Goal: Task Accomplishment & Management: Manage account settings

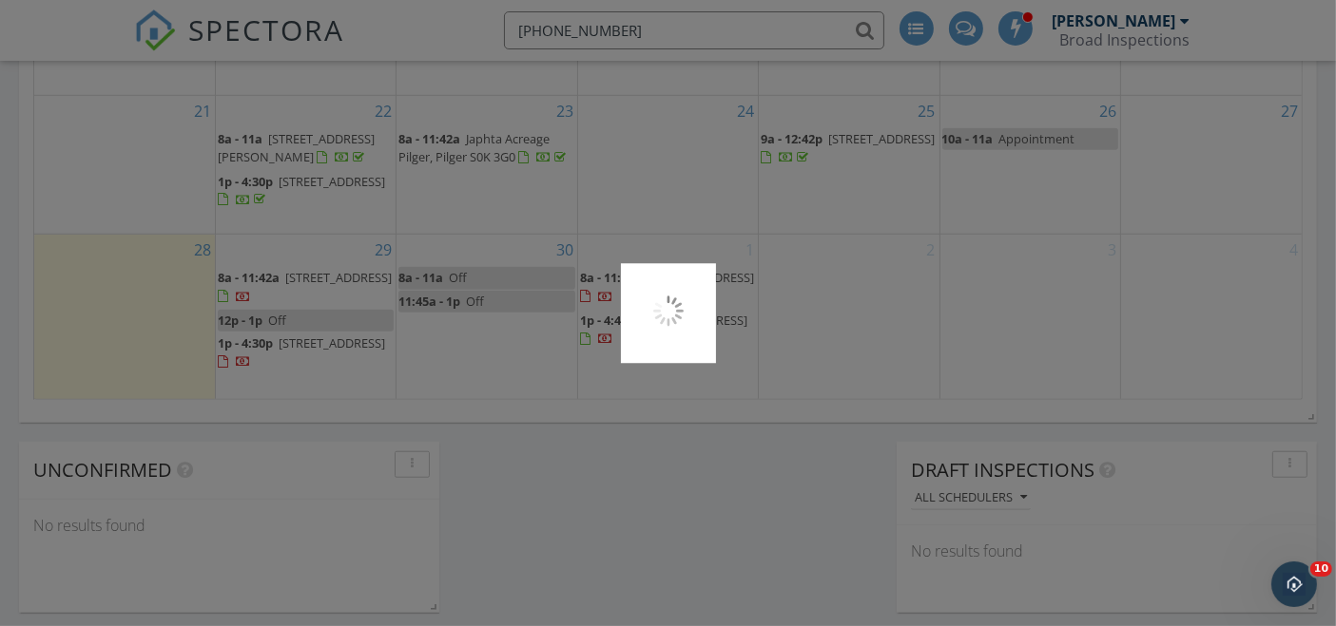
scroll to position [2713, 1369]
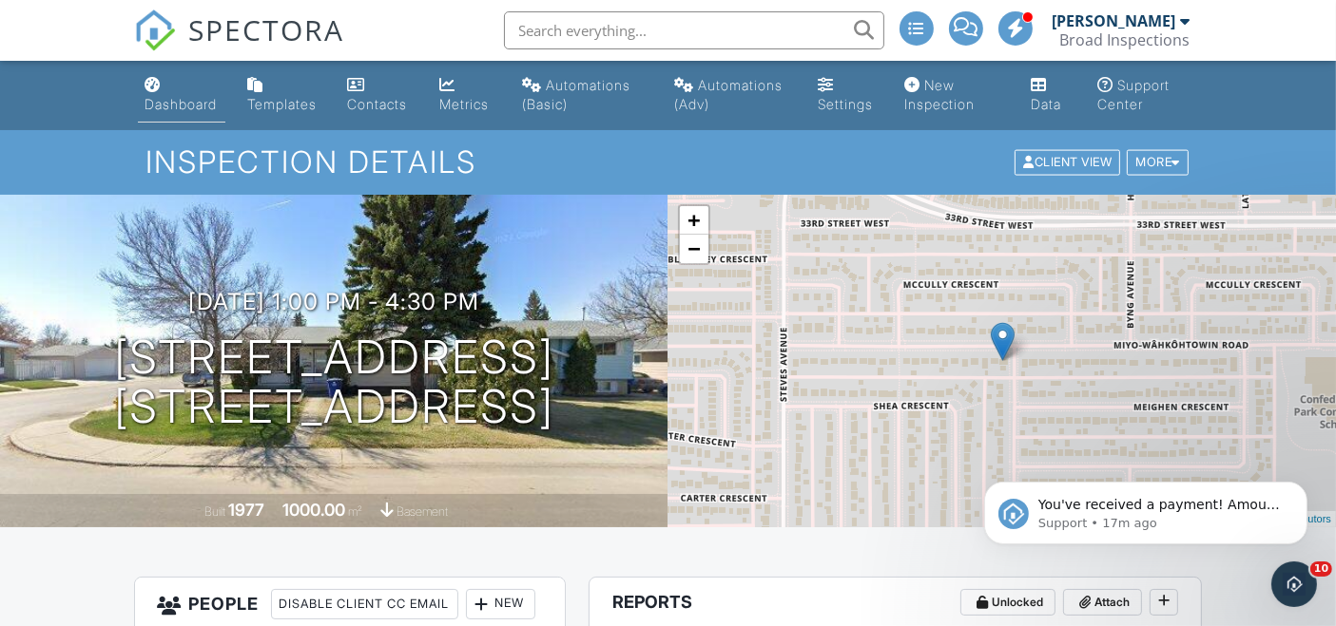
click at [168, 99] on div "Dashboard" at bounding box center [181, 104] width 72 height 16
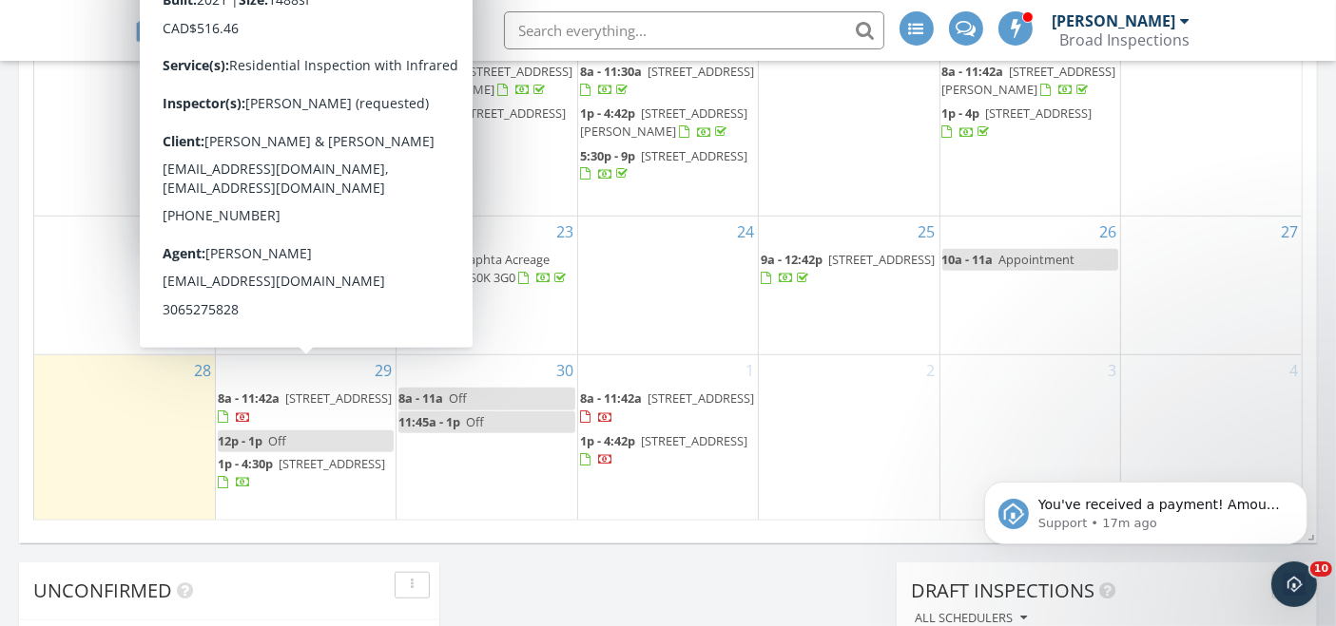
click at [334, 390] on span "656 Feheregyhazi Blvd, Saskatoon S7W 1C4" at bounding box center [338, 398] width 106 height 17
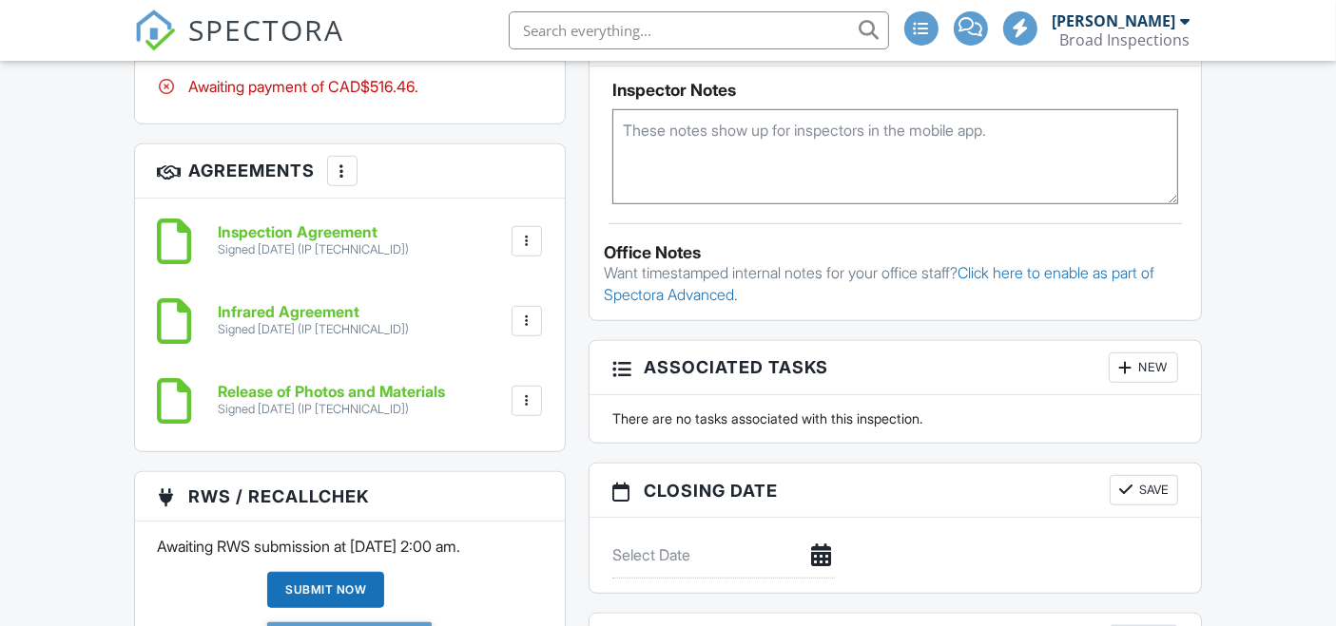
click at [422, 44] on div at bounding box center [423, 34] width 19 height 19
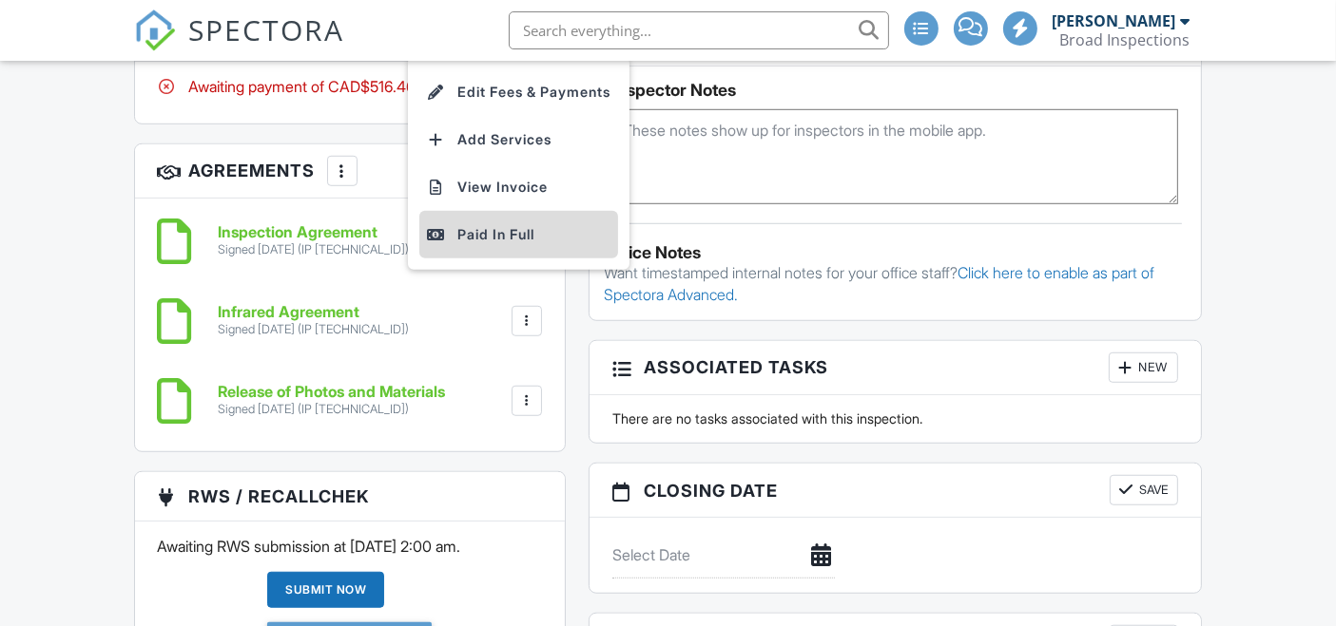
click at [479, 246] on div "Paid In Full" at bounding box center [518, 234] width 183 height 23
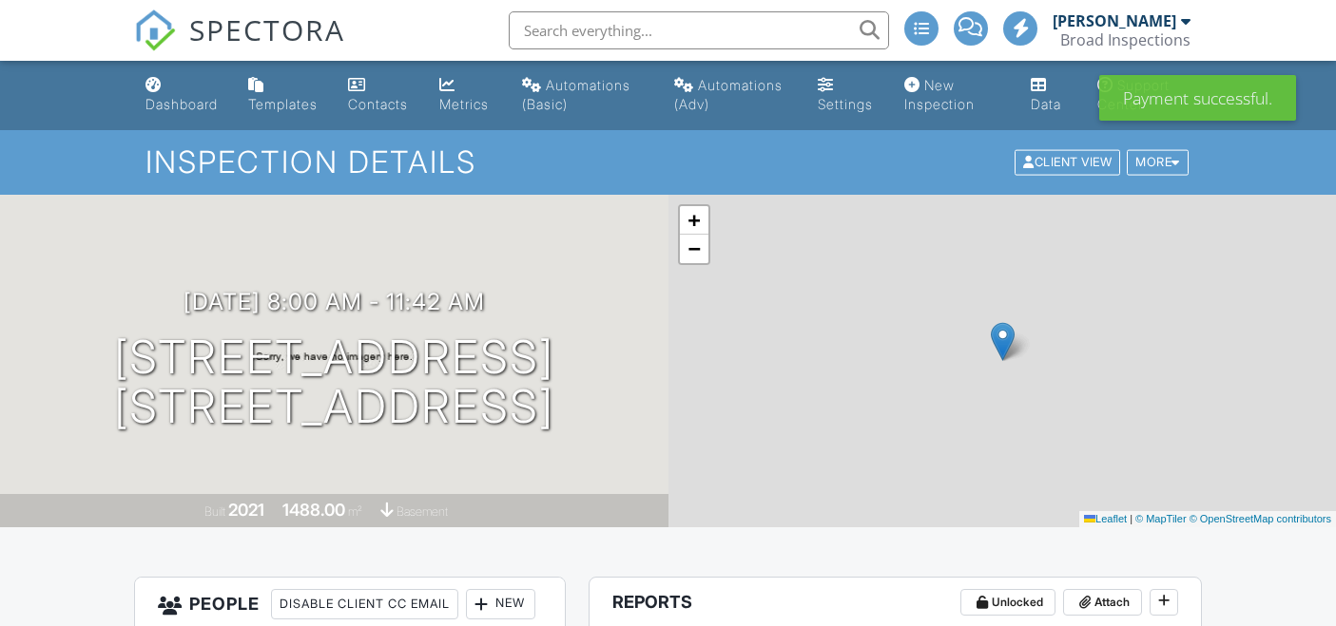
click at [183, 105] on div "Dashboard" at bounding box center [181, 104] width 72 height 16
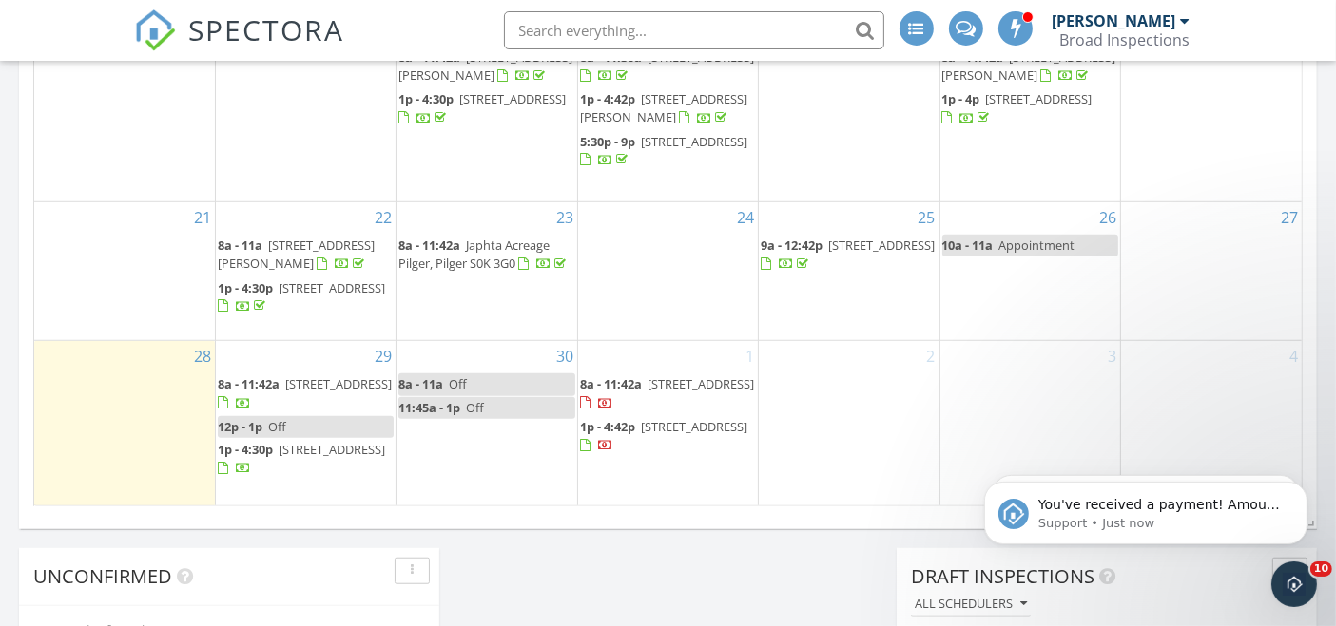
scroll to position [1373, 0]
click at [695, 417] on span "135 Dagnone Ln, Saskatoon S7V 0P6" at bounding box center [694, 425] width 106 height 17
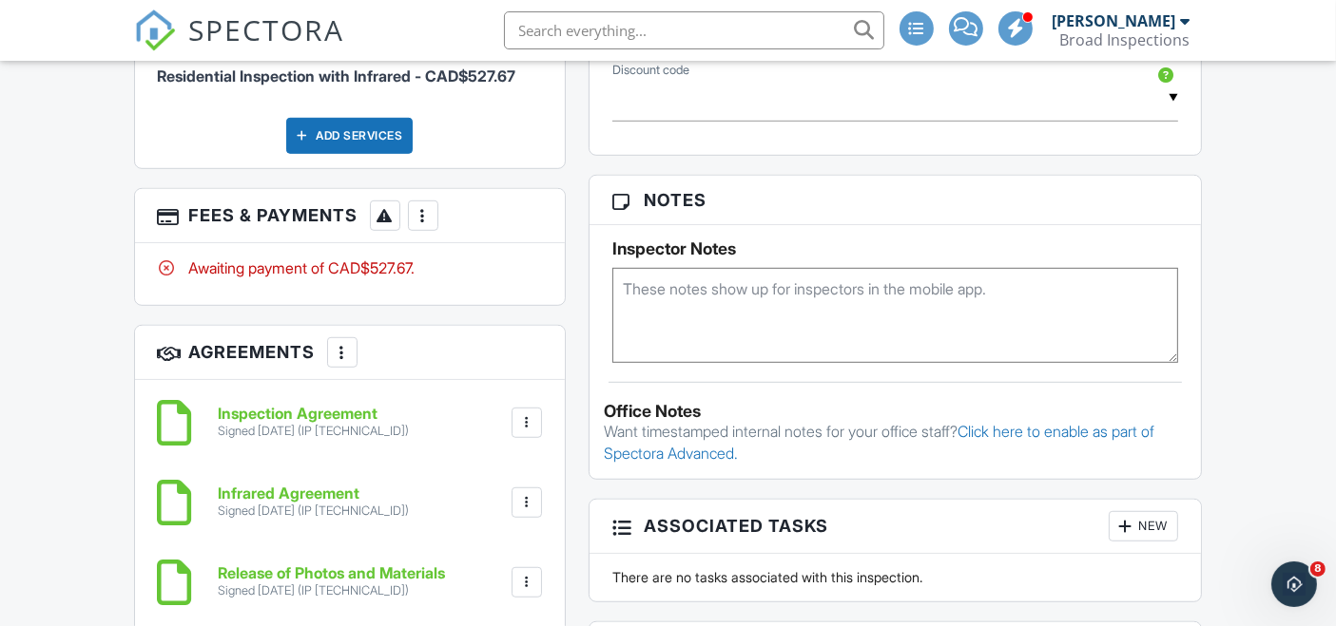
scroll to position [1181, 0]
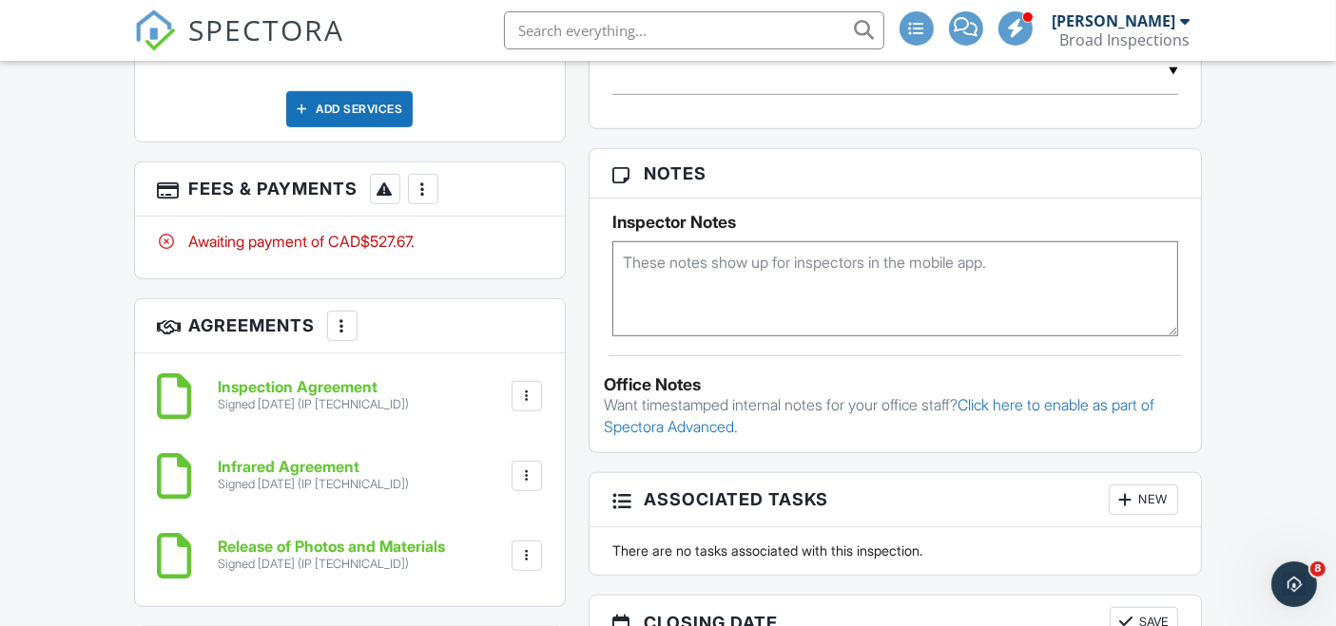
click at [429, 199] on div at bounding box center [423, 189] width 19 height 19
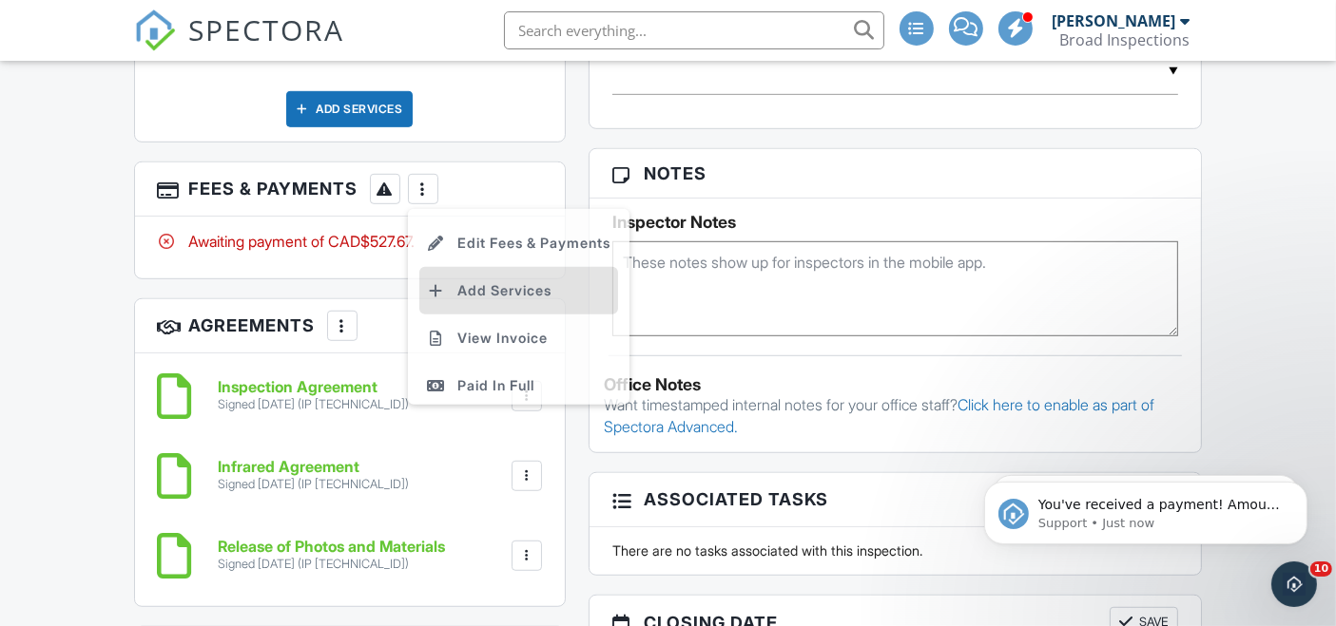
scroll to position [0, 0]
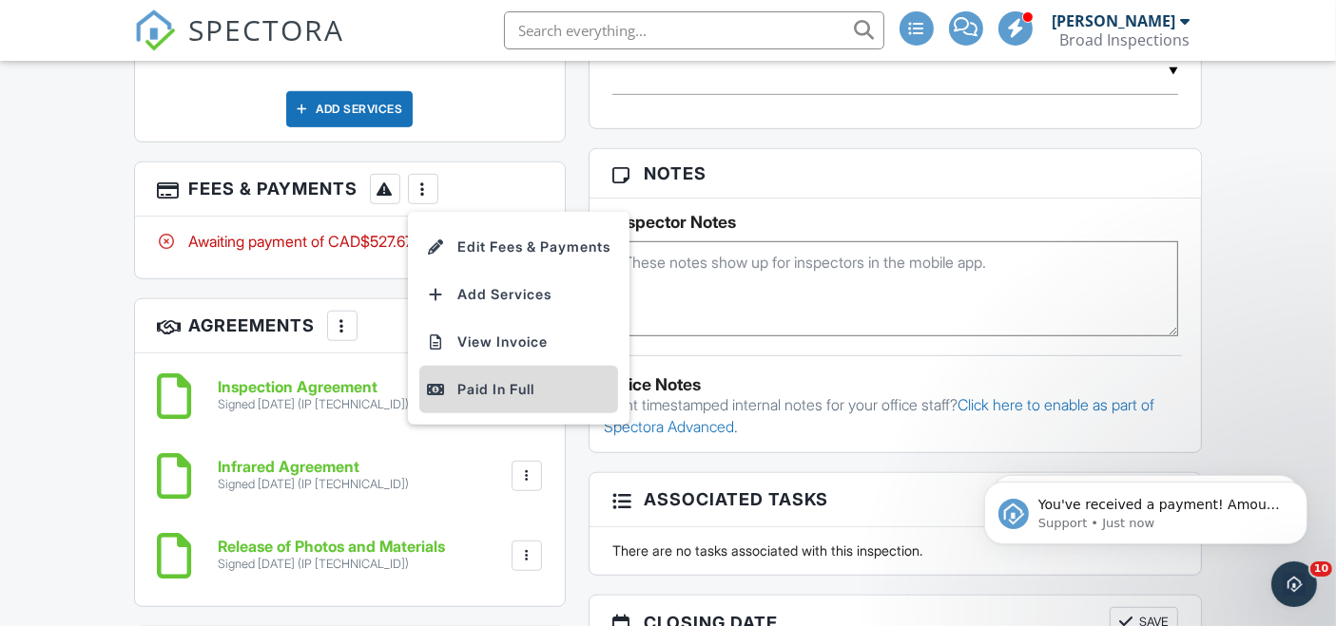
click at [508, 401] on div "Paid In Full" at bounding box center [518, 389] width 183 height 23
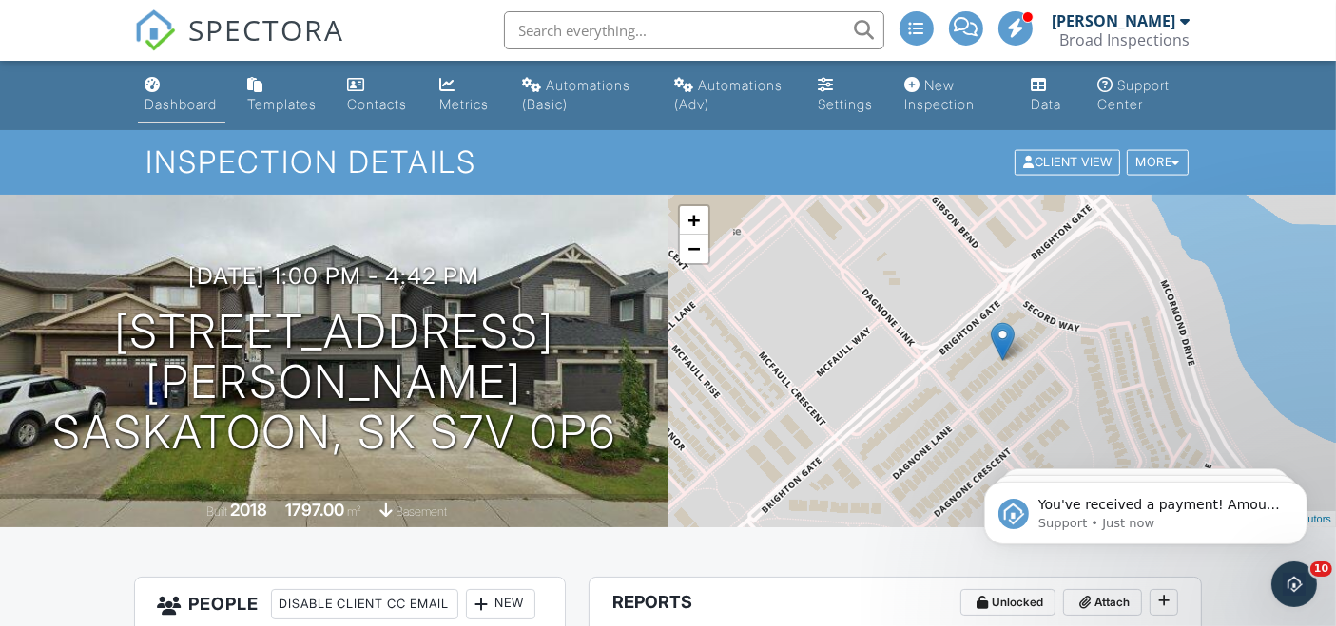
click at [217, 106] on div "Dashboard" at bounding box center [181, 104] width 72 height 16
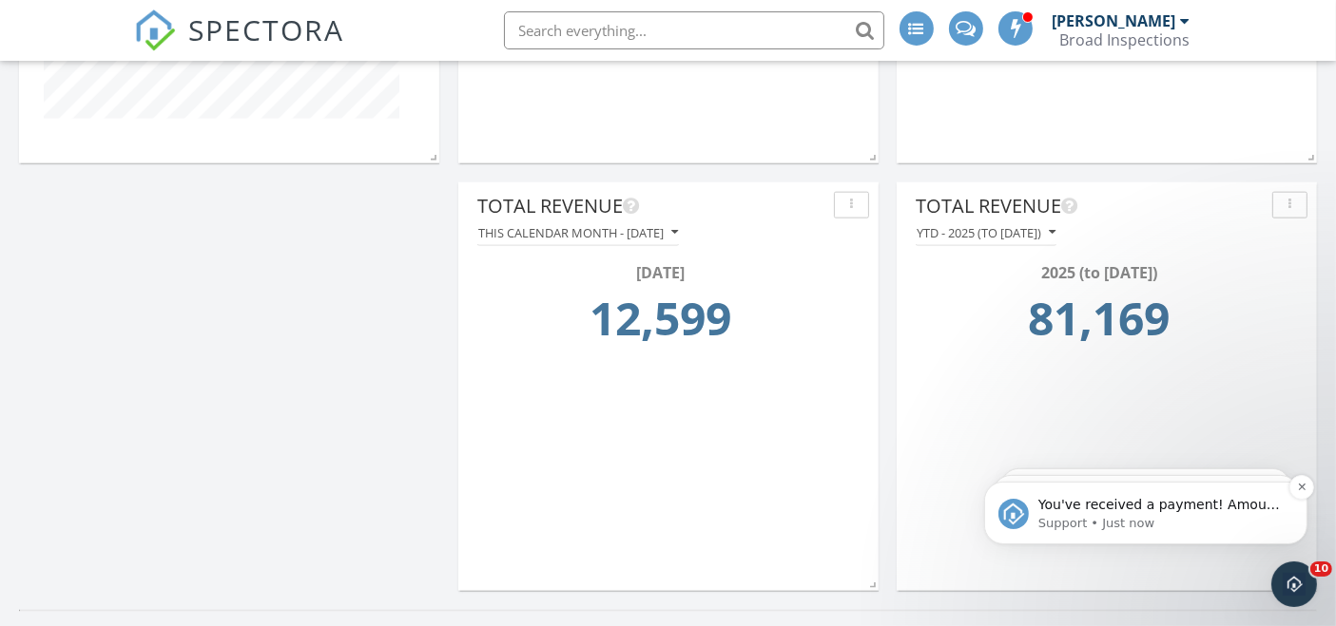
scroll to position [2323, 0]
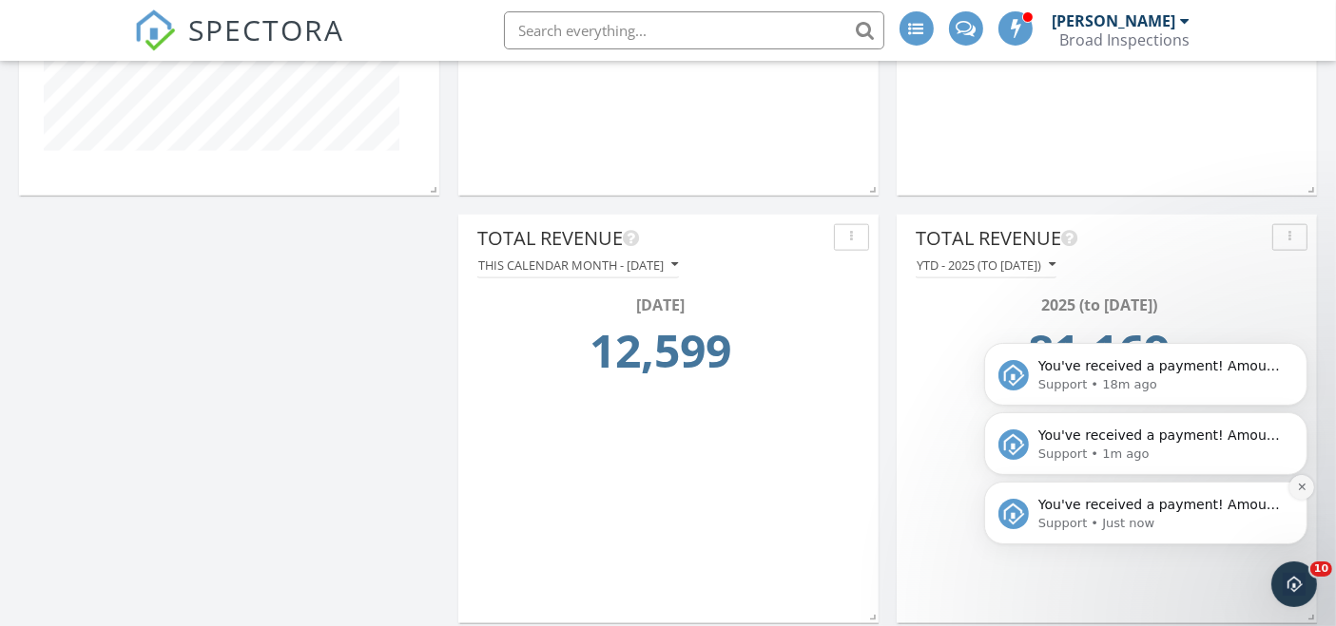
click at [1308, 491] on button "Dismiss notification" at bounding box center [1300, 486] width 25 height 25
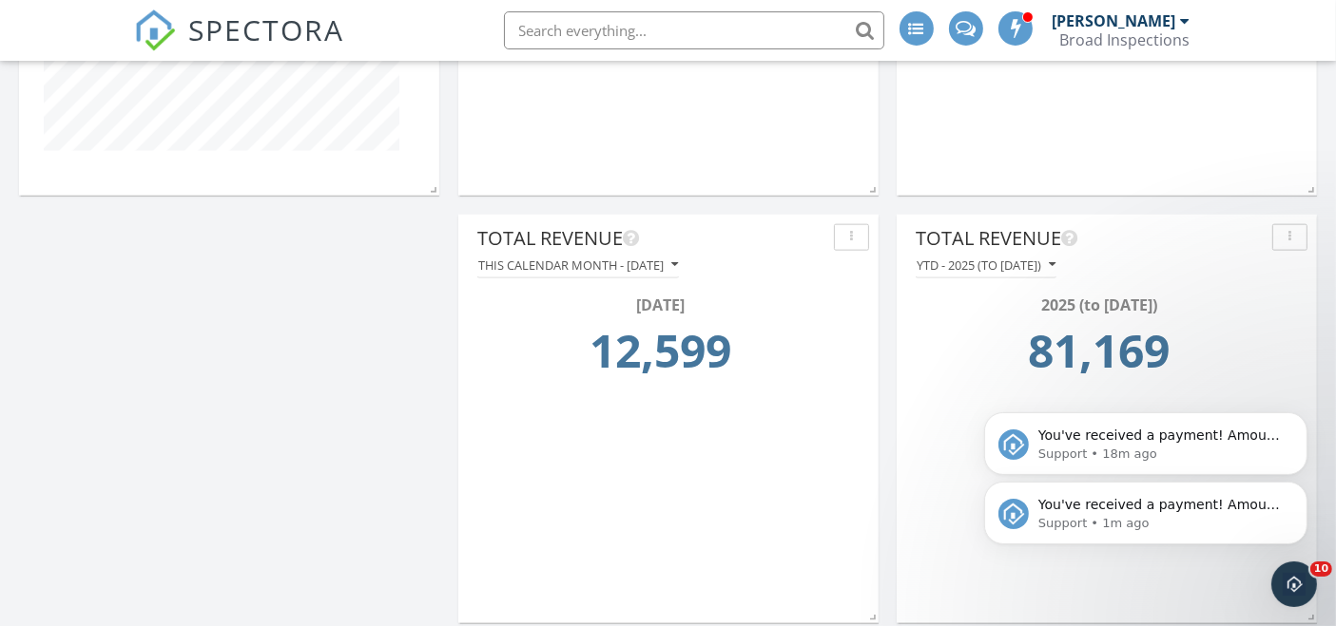
click at [1297, 414] on icon "Dismiss notification" at bounding box center [1301, 418] width 9 height 9
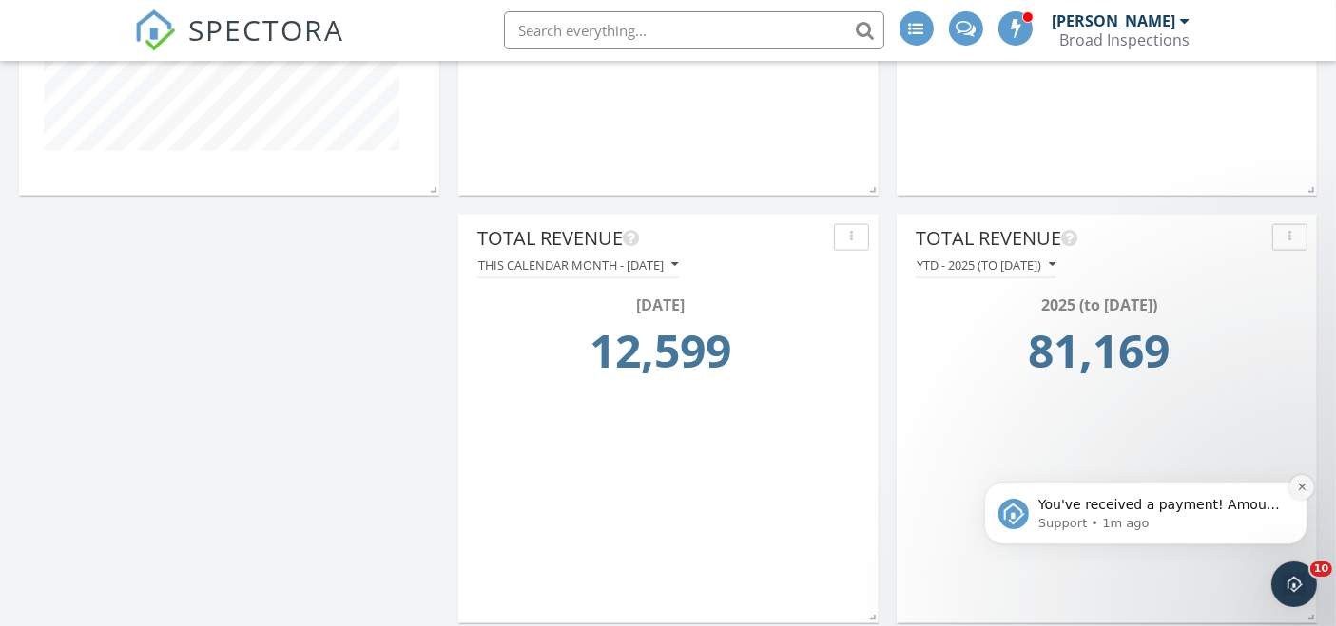
click at [1292, 486] on button "Dismiss notification" at bounding box center [1300, 486] width 25 height 25
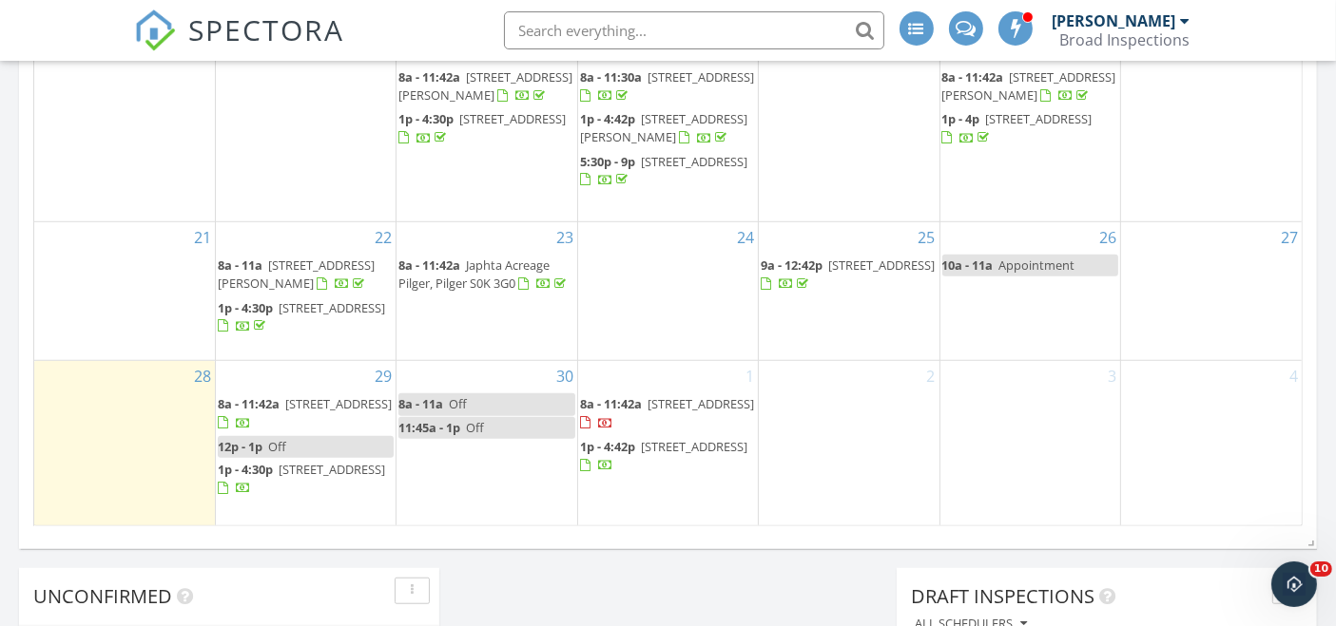
scroll to position [1267, 0]
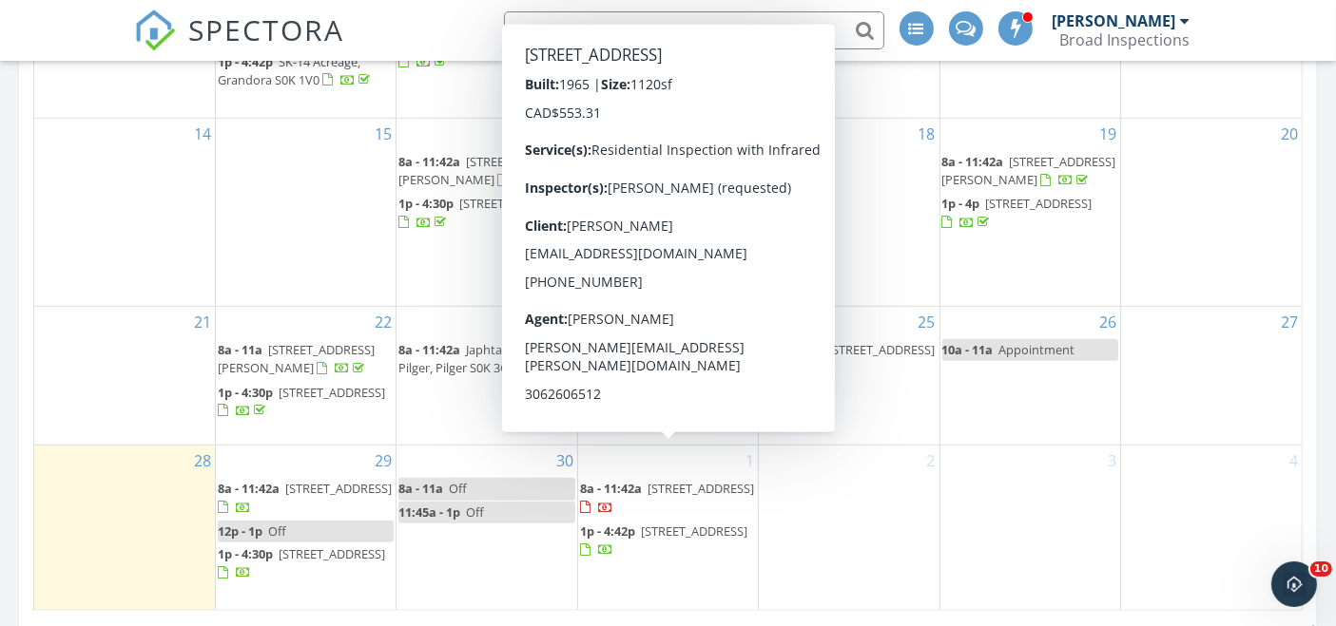
click at [645, 480] on link "8a - 11:42a 217 Prince St, Imperial S0G 2J0" at bounding box center [667, 497] width 174 height 35
